Goal: Navigation & Orientation: Find specific page/section

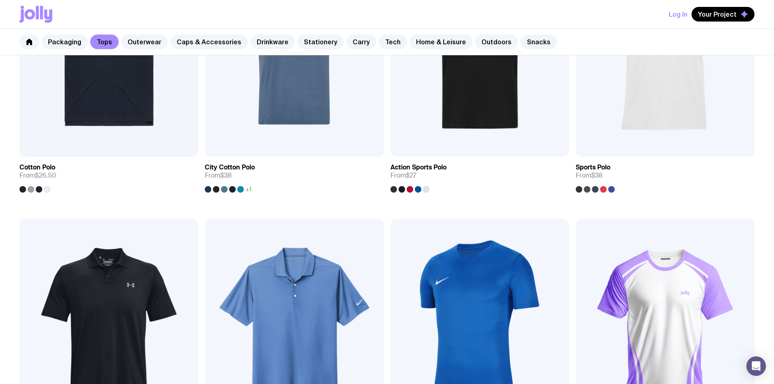
scroll to position [546, 0]
click at [198, 44] on link "Caps & Accessories" at bounding box center [209, 42] width 78 height 15
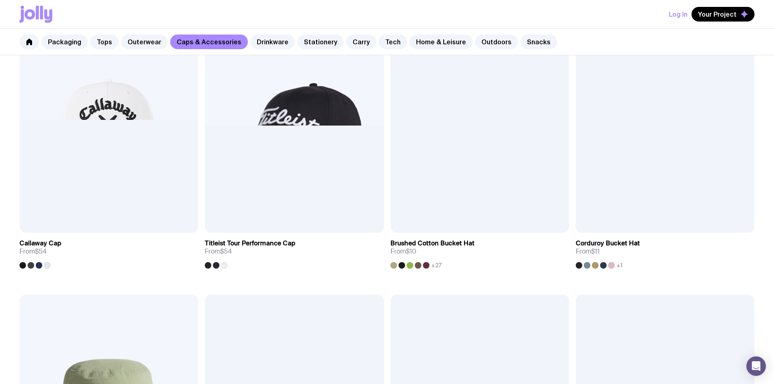
scroll to position [749, 0]
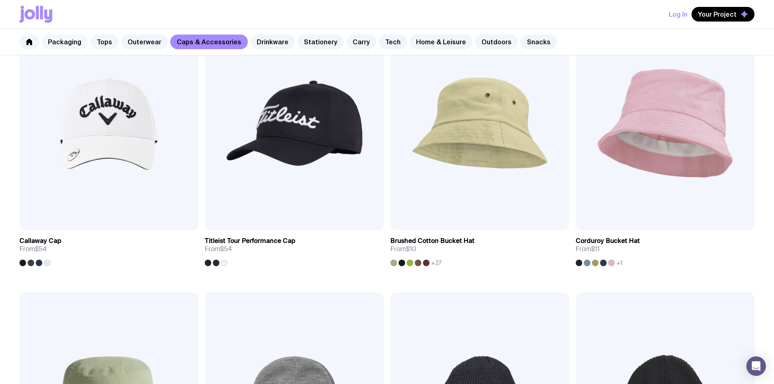
click at [65, 42] on link "Packaging" at bounding box center [64, 42] width 46 height 15
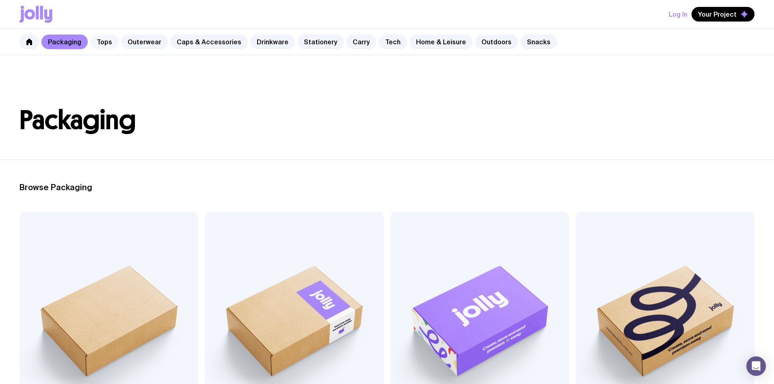
click at [100, 44] on link "Tops" at bounding box center [104, 42] width 28 height 15
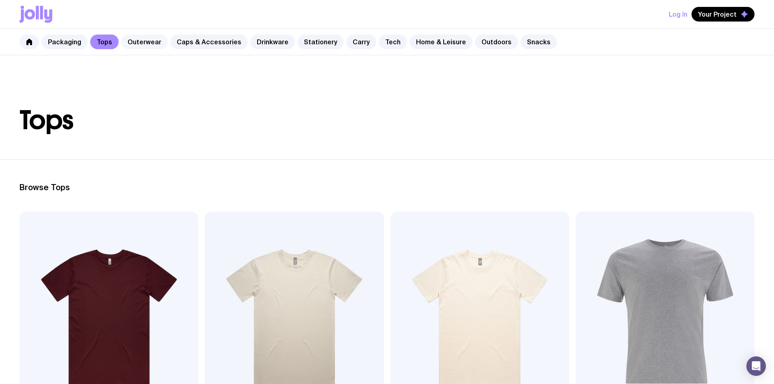
click at [154, 42] on link "Outerwear" at bounding box center [144, 42] width 47 height 15
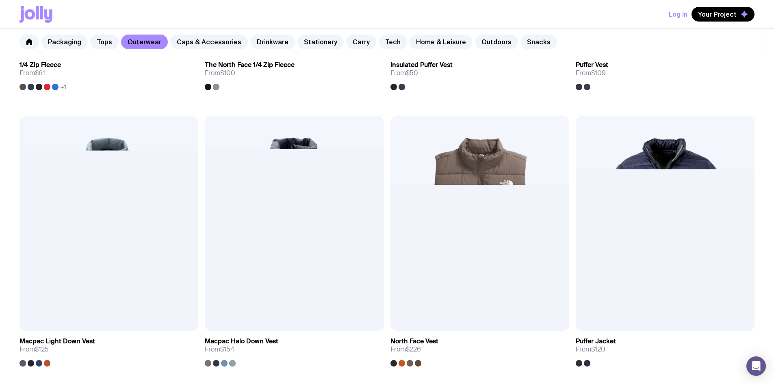
scroll to position [650, 0]
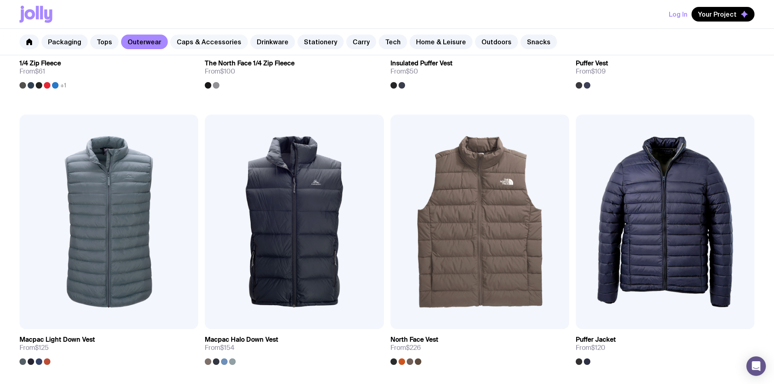
click at [226, 43] on link "Caps & Accessories" at bounding box center [209, 42] width 78 height 15
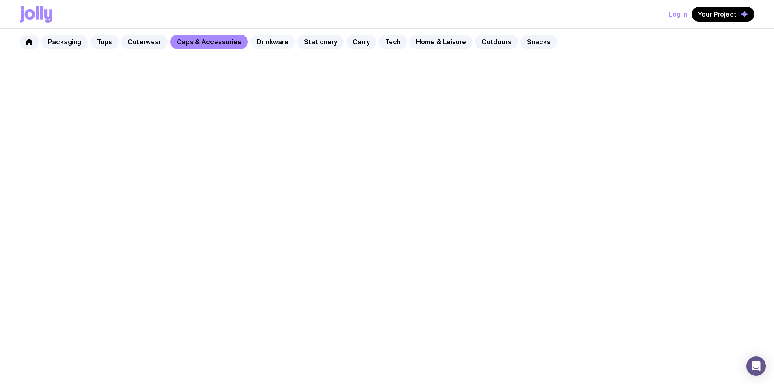
click at [254, 37] on link "Drinkware" at bounding box center [272, 42] width 45 height 15
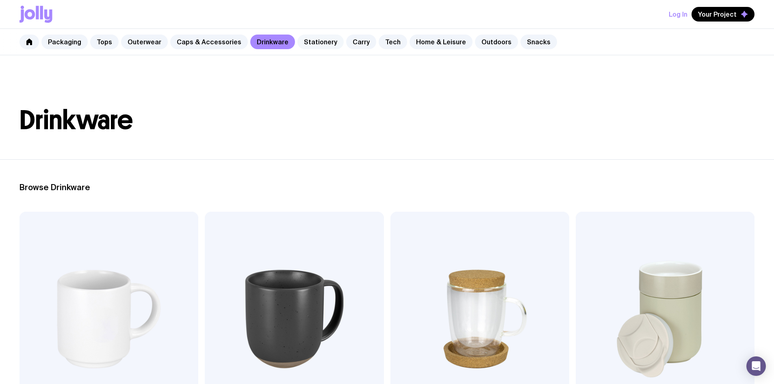
click at [315, 42] on link "Stationery" at bounding box center [320, 42] width 46 height 15
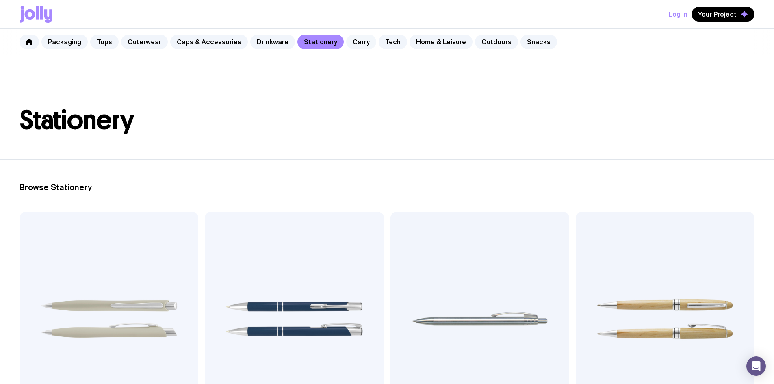
click at [350, 43] on link "Carry" at bounding box center [361, 42] width 30 height 15
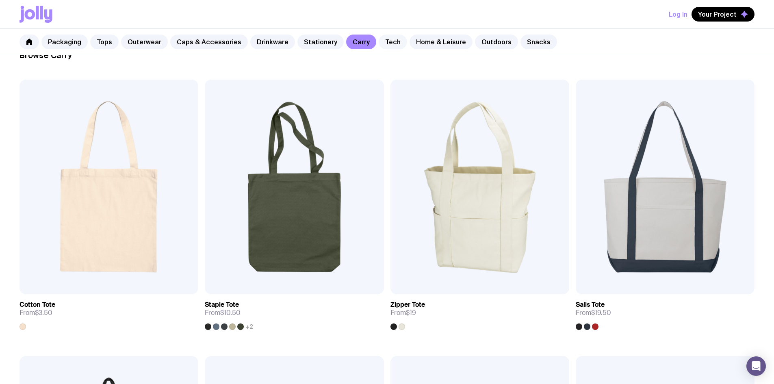
scroll to position [41, 0]
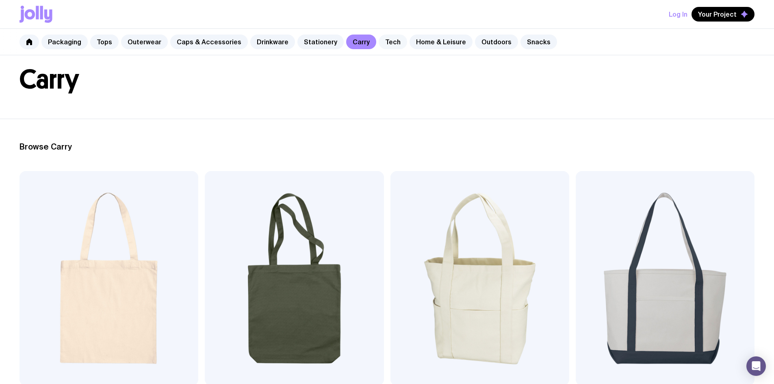
click at [382, 38] on link "Tech" at bounding box center [393, 42] width 28 height 15
